Goal: Use online tool/utility: Utilize a website feature to perform a specific function

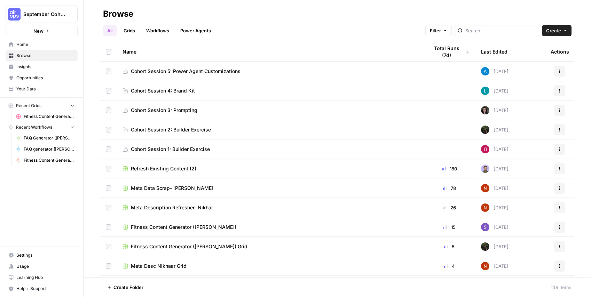
click at [32, 48] on link "Home" at bounding box center [42, 44] width 72 height 11
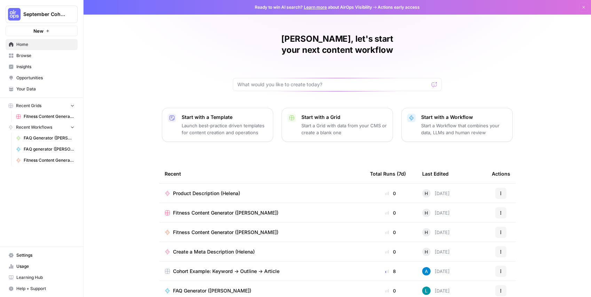
scroll to position [2, 0]
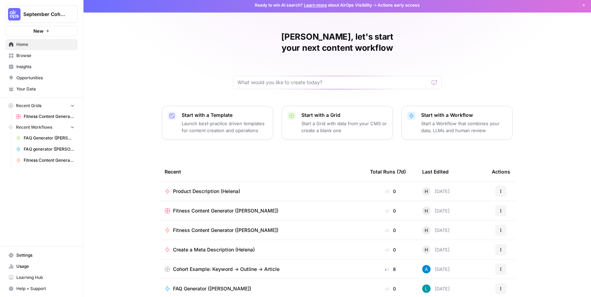
click at [30, 55] on span "Browse" at bounding box center [45, 56] width 58 height 6
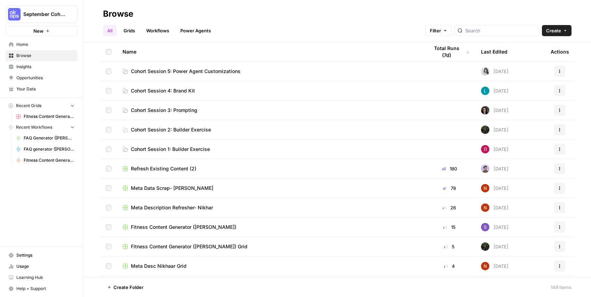
click at [212, 69] on span "Cohort Session 5: Power Agent Customizations" at bounding box center [186, 71] width 110 height 7
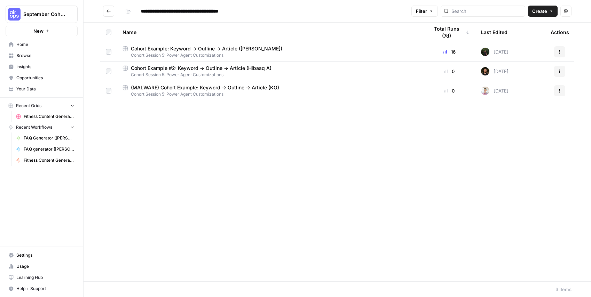
click at [212, 69] on span "Cohort Example #2: Keyword -> Outline -> Article (Hibaaq A)" at bounding box center [201, 68] width 141 height 7
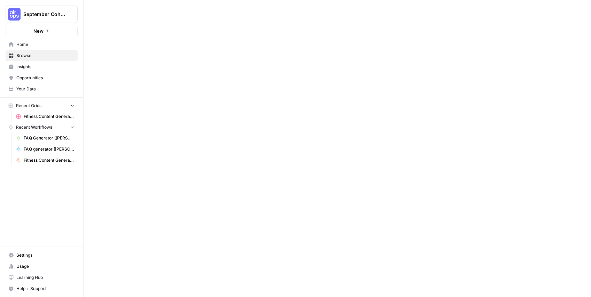
click at [212, 69] on div at bounding box center [336, 148] width 507 height 297
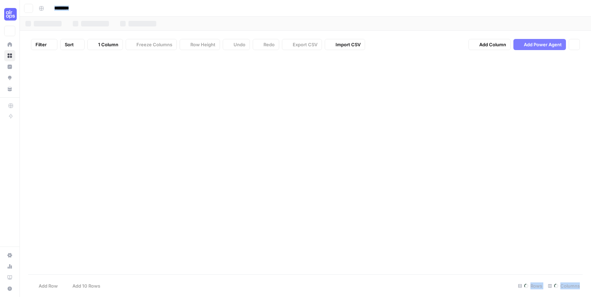
type input "**********"
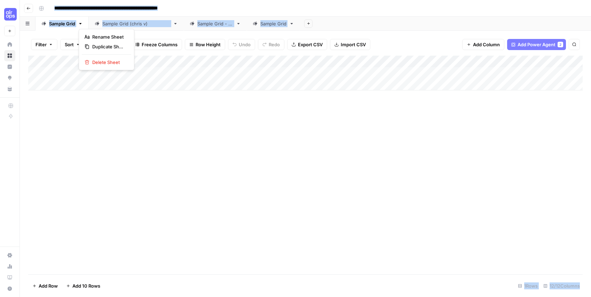
click at [81, 25] on icon "button" at bounding box center [80, 23] width 5 height 5
click at [97, 46] on span "Duplicate Sheet" at bounding box center [108, 46] width 33 height 7
click at [321, 30] on link "Sample Grid" at bounding box center [326, 24] width 53 height 14
click at [319, 24] on div "Sample Grid" at bounding box center [326, 23] width 26 height 7
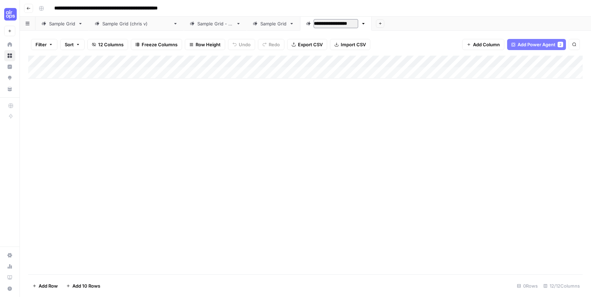
type input "**********"
click at [263, 119] on div "Add Column" at bounding box center [305, 165] width 554 height 219
click at [180, 70] on div "Add Column" at bounding box center [305, 67] width 554 height 23
click at [250, 61] on div "Add Column" at bounding box center [305, 73] width 554 height 35
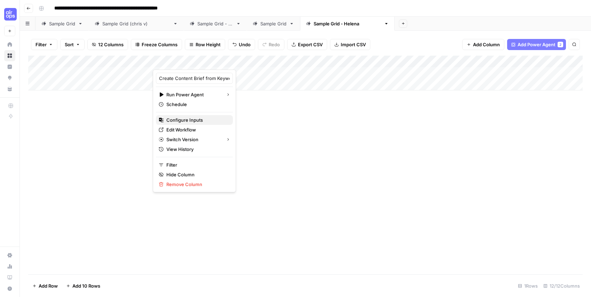
click at [190, 124] on button "Configure Inputs" at bounding box center [194, 120] width 77 height 10
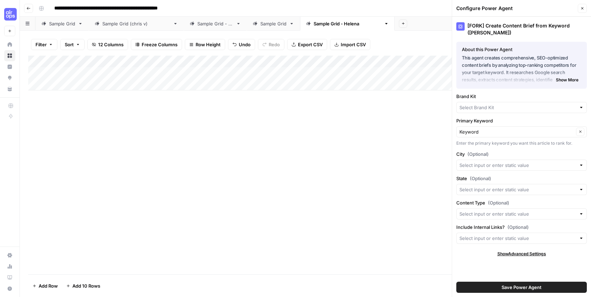
type input "AirOps"
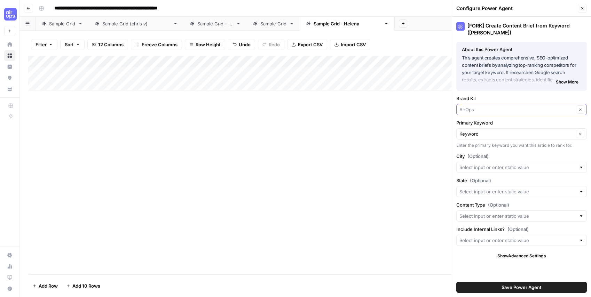
click at [492, 108] on input "Brand Kit" at bounding box center [516, 109] width 114 height 7
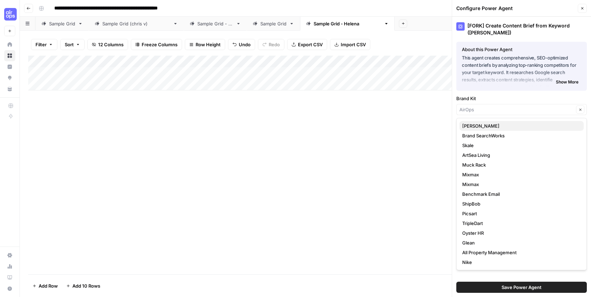
click at [480, 122] on button "[PERSON_NAME]" at bounding box center [521, 126] width 124 height 10
type input "[PERSON_NAME]"
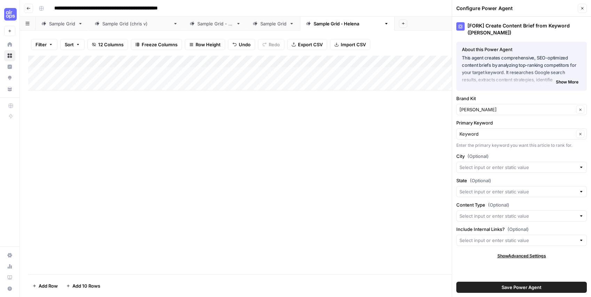
click at [500, 286] on button "Save Power Agent" at bounding box center [521, 287] width 130 height 11
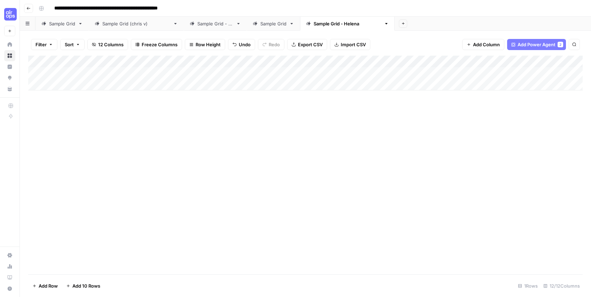
click at [213, 72] on div "Add Column" at bounding box center [305, 73] width 554 height 35
click at [115, 67] on div "Add Column" at bounding box center [305, 73] width 554 height 35
click at [111, 72] on div "Add Column" at bounding box center [305, 73] width 554 height 35
type textarea "*"
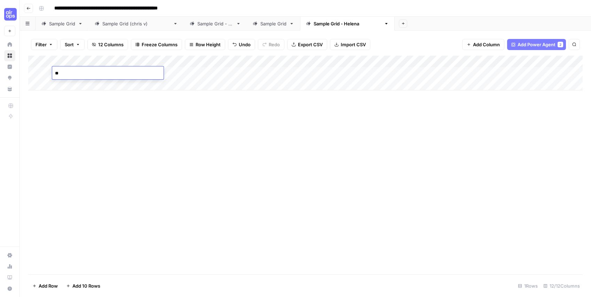
type textarea "*"
type textarea "********"
click at [207, 129] on div "Add Column" at bounding box center [305, 165] width 554 height 219
drag, startPoint x: 214, startPoint y: 72, endPoint x: 164, endPoint y: 143, distance: 86.7
click at [214, 72] on div "Add Column" at bounding box center [305, 73] width 554 height 35
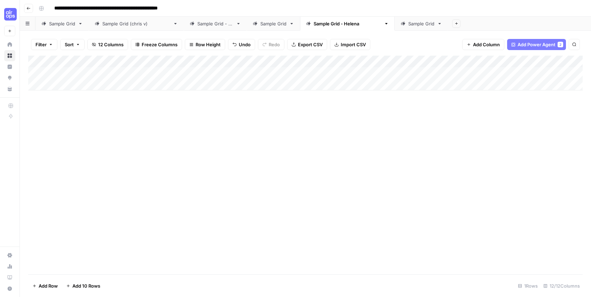
click at [179, 74] on div "Add Column" at bounding box center [305, 73] width 554 height 35
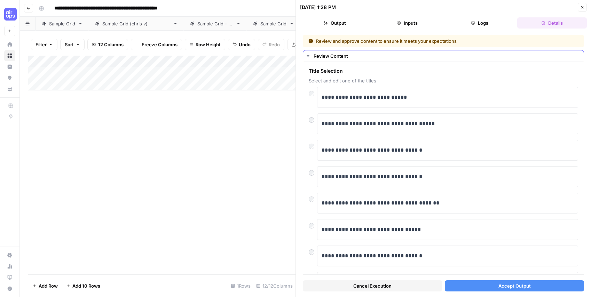
click at [318, 53] on div "Review Content" at bounding box center [446, 56] width 266 height 7
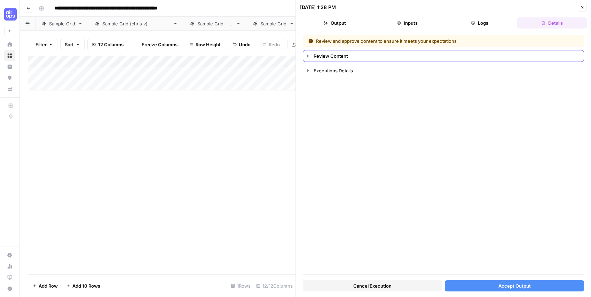
click at [318, 54] on div "Review Content" at bounding box center [446, 56] width 266 height 7
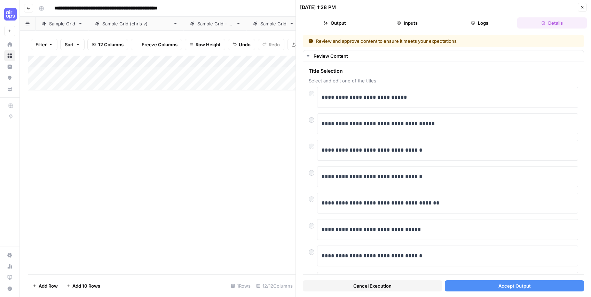
drag, startPoint x: 505, startPoint y: 286, endPoint x: 272, endPoint y: 224, distance: 241.4
click at [505, 286] on span "Accept Output" at bounding box center [514, 286] width 32 height 7
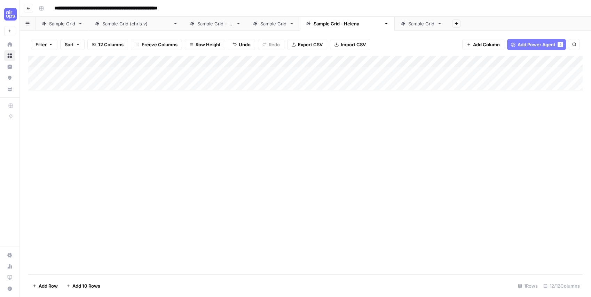
drag, startPoint x: 293, startPoint y: 263, endPoint x: 80, endPoint y: 22, distance: 321.7
click at [293, 263] on div "Add Column" at bounding box center [305, 165] width 554 height 219
